Goal: Entertainment & Leisure: Consume media (video, audio)

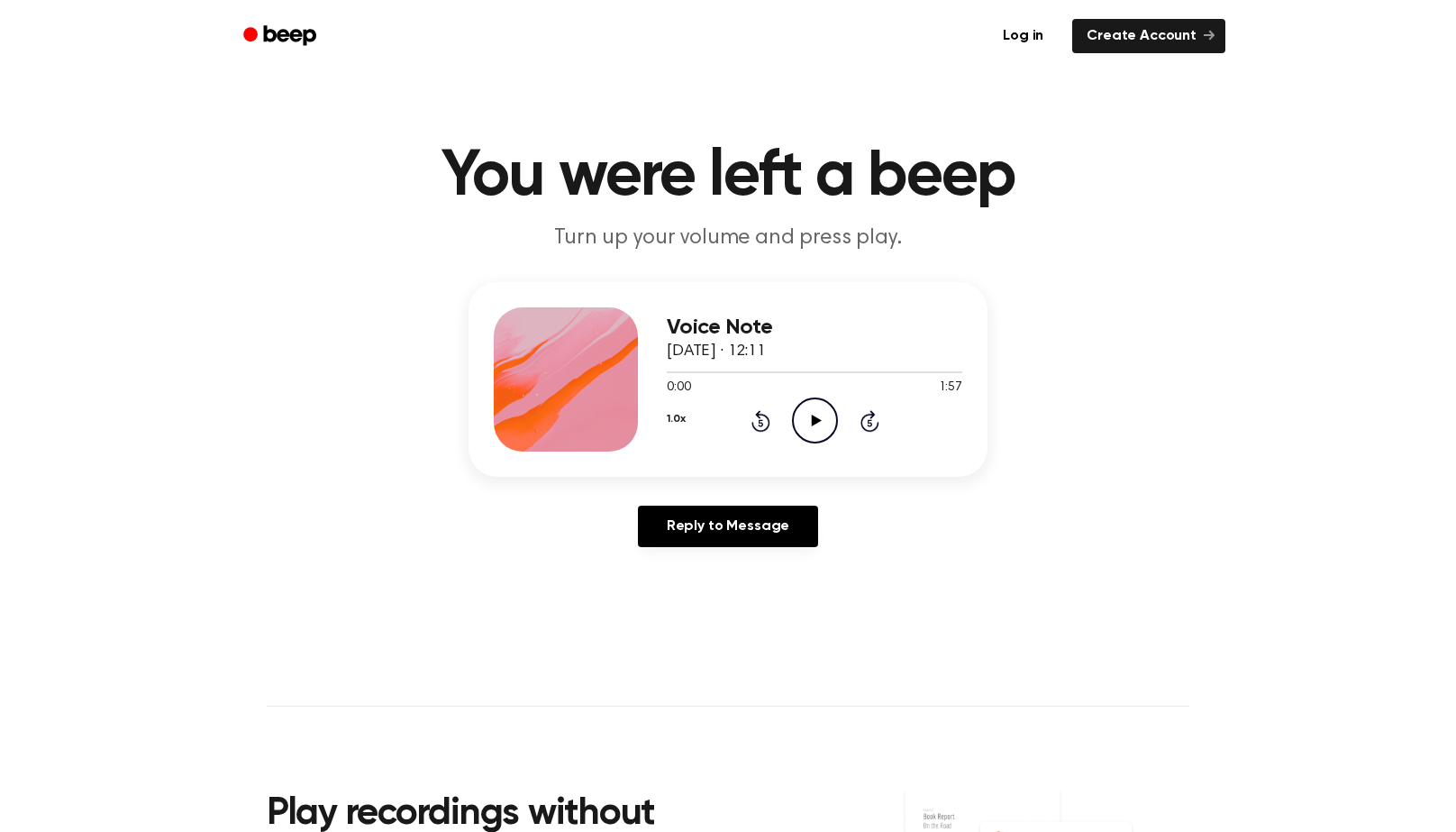
click at [817, 425] on icon "Play Audio" at bounding box center [814, 420] width 46 height 46
click at [817, 425] on icon at bounding box center [814, 420] width 8 height 12
drag, startPoint x: 677, startPoint y: 373, endPoint x: 647, endPoint y: 372, distance: 30.0
click at [647, 372] on div "Voice Note [DATE] · 12:11 0:04 1:57 Your browser does not support the [object O…" at bounding box center [728, 379] width 519 height 195
click at [749, 417] on div "1.0x Rewind 5 seconds Play Audio Skip 5 seconds" at bounding box center [814, 420] width 296 height 46
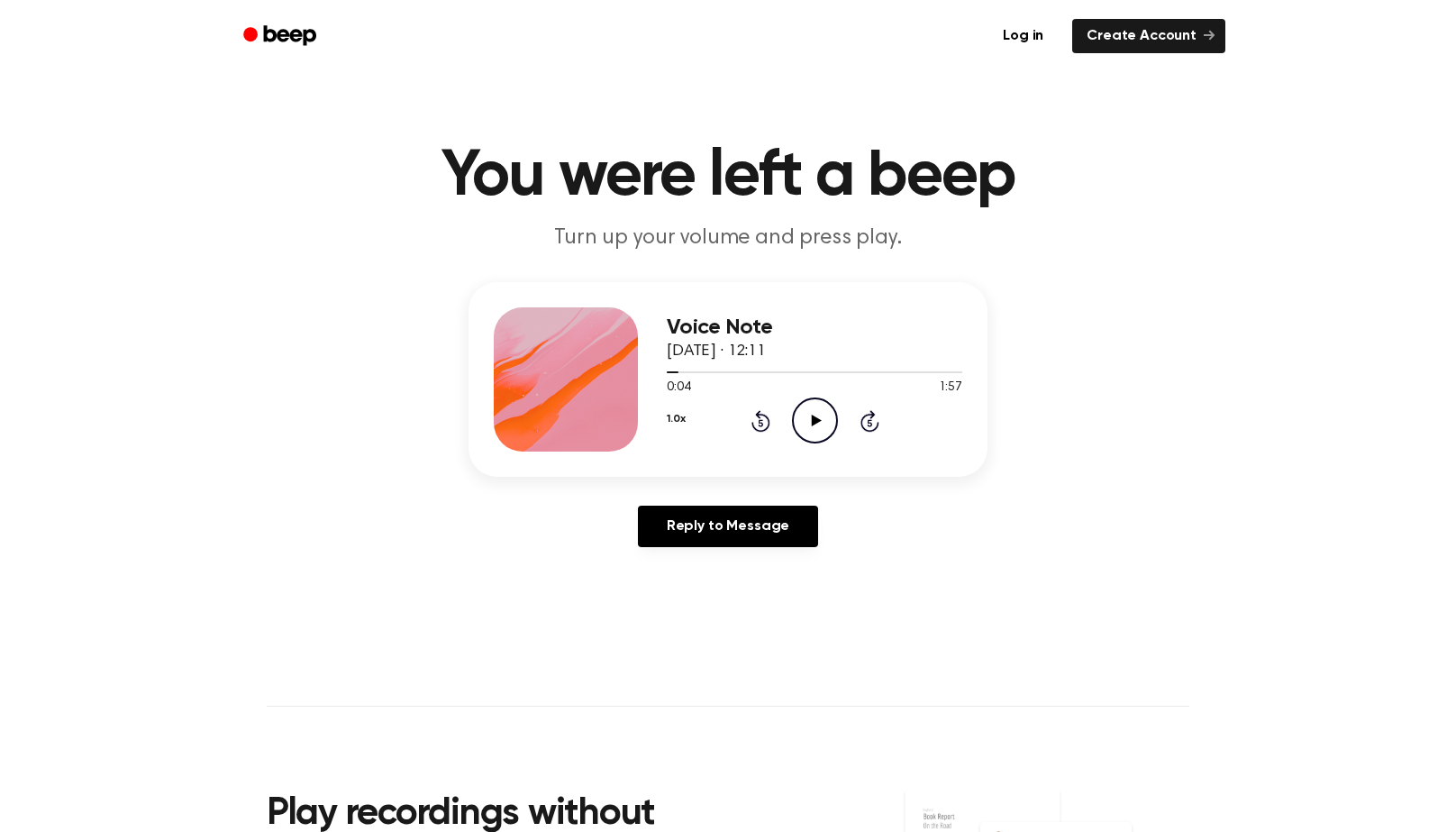
click at [754, 419] on icon "Rewind 5 seconds" at bounding box center [760, 421] width 20 height 23
click at [822, 439] on icon "Play Audio" at bounding box center [814, 420] width 46 height 46
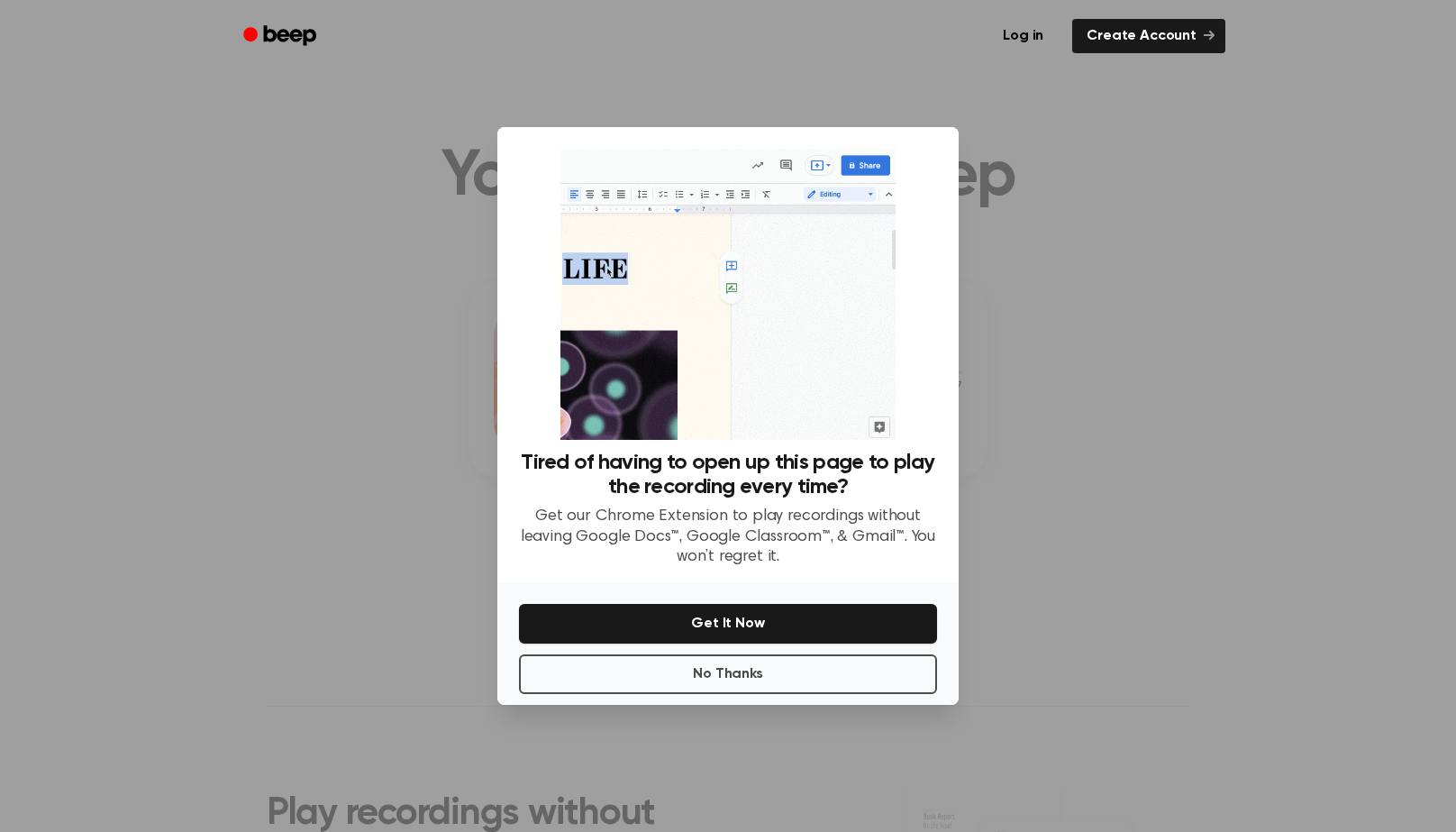
click at [732, 695] on div "No Thanks Get It Now" at bounding box center [727, 643] width 461 height 122
click at [753, 684] on button "No Thanks" at bounding box center [727, 673] width 418 height 40
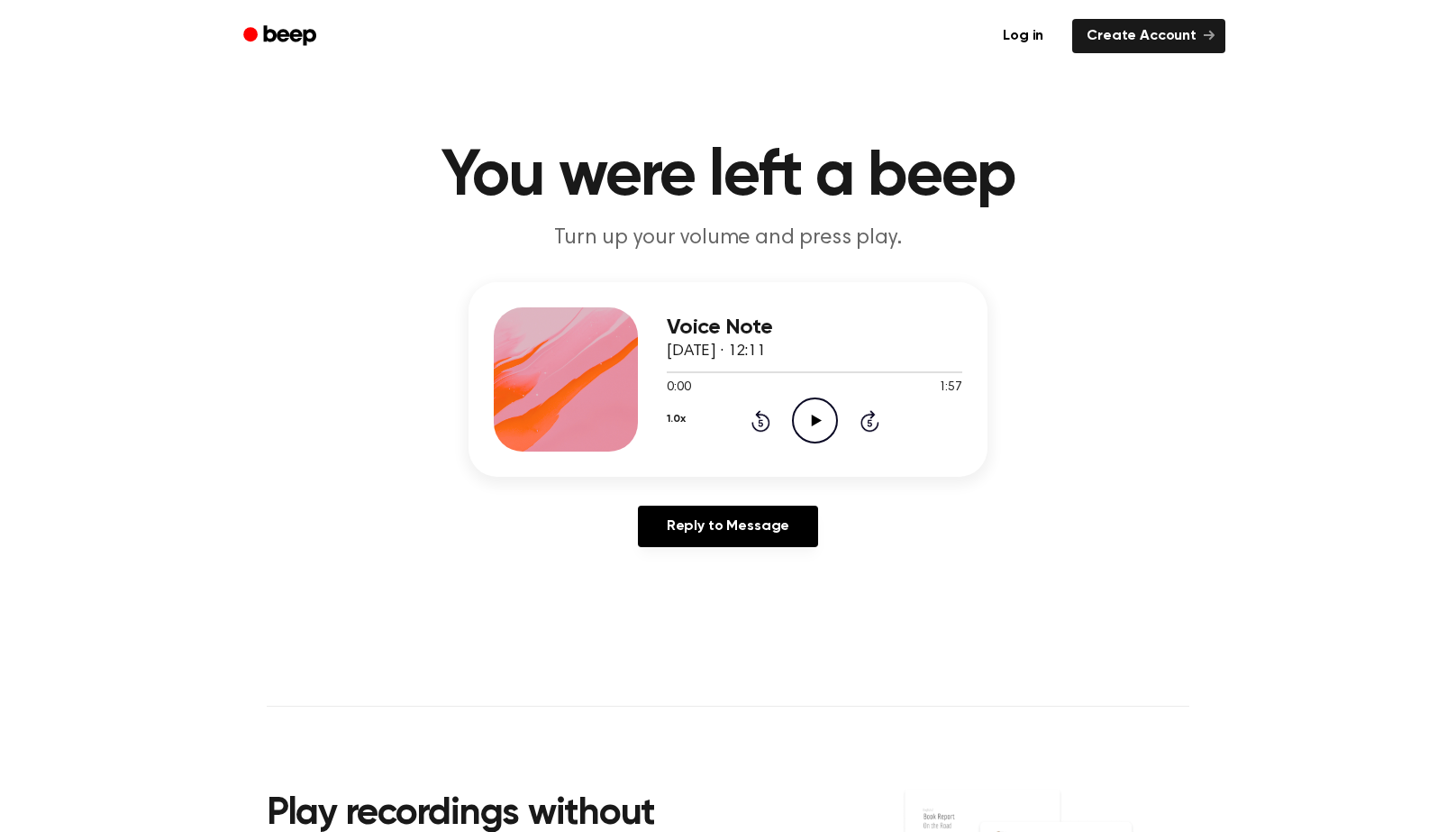
click at [812, 435] on icon "Play Audio" at bounding box center [814, 420] width 46 height 46
click at [803, 416] on icon "Pause Audio" at bounding box center [814, 420] width 46 height 46
